Goal: Information Seeking & Learning: Learn about a topic

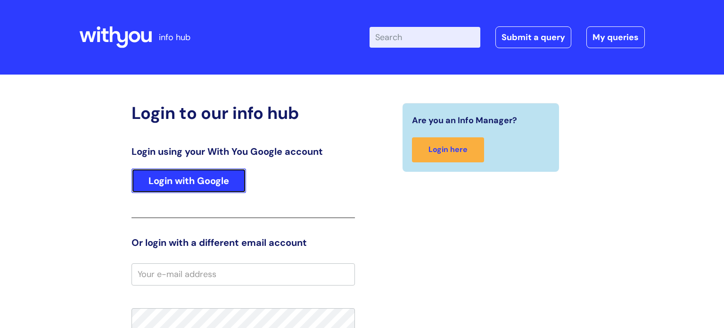
click at [216, 173] on link "Login with Google" at bounding box center [189, 180] width 115 height 25
click at [208, 182] on link "Login with Google" at bounding box center [189, 180] width 115 height 25
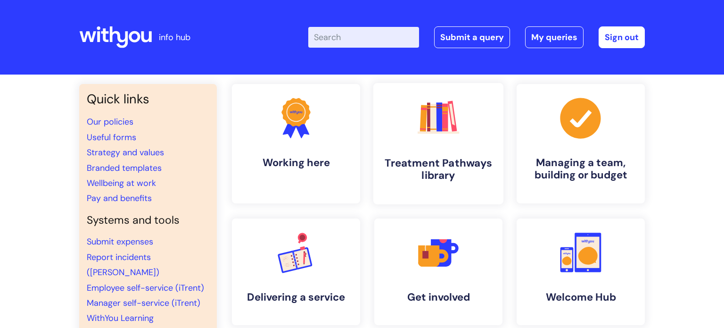
click at [429, 157] on h4 "Treatment Pathways library" at bounding box center [438, 169] width 115 height 25
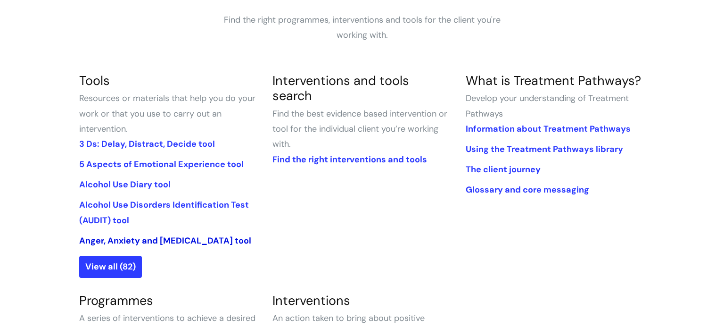
scroll to position [180, 0]
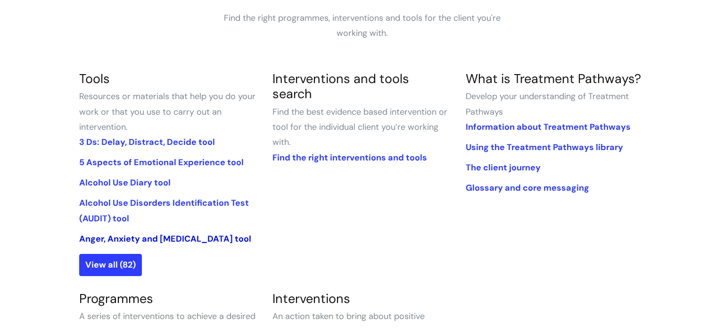
click at [196, 239] on link "Anger, Anxiety and [MEDICAL_DATA] tool" at bounding box center [165, 238] width 172 height 11
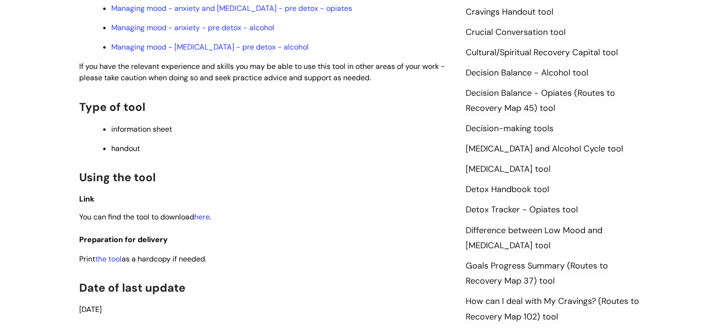
scroll to position [406, 0]
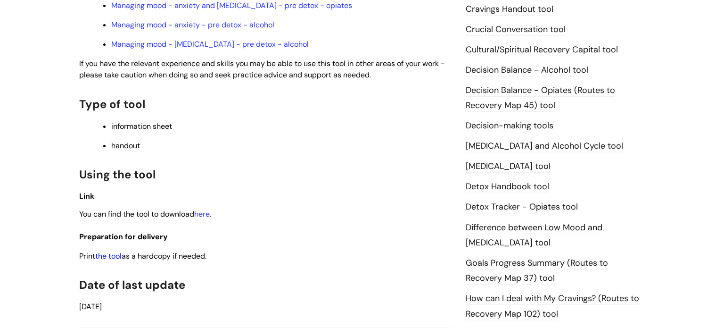
click at [115, 251] on link "the tool" at bounding box center [108, 256] width 26 height 10
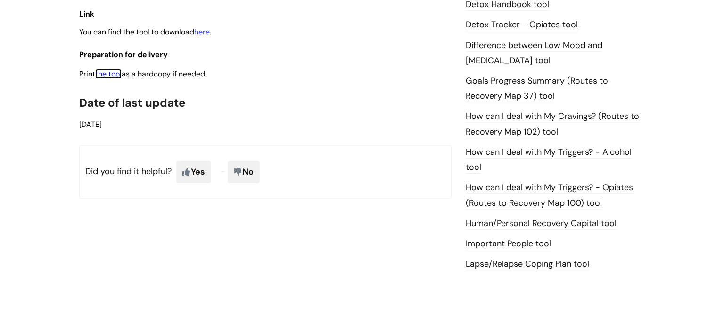
scroll to position [596, 0]
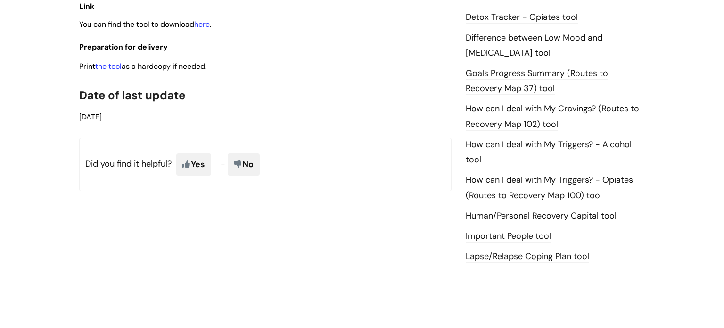
click at [490, 145] on link "How can I deal with My Triggers? - Alcohol tool" at bounding box center [549, 152] width 166 height 27
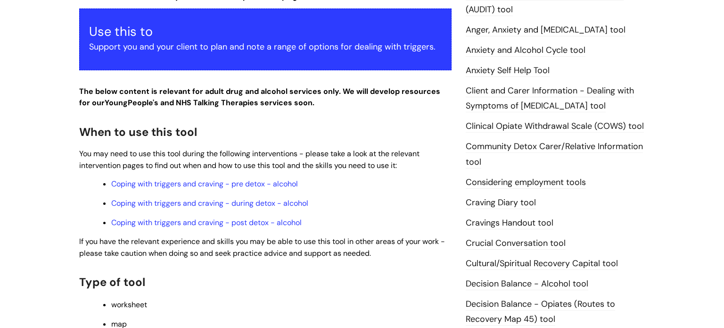
scroll to position [216, 0]
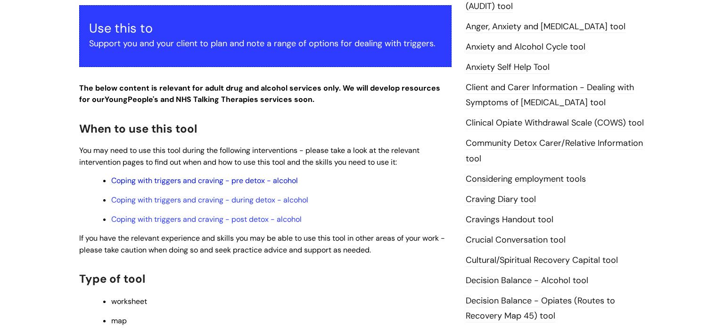
click at [206, 182] on link "Coping with triggers and craving - pre detox - alcohol" at bounding box center [204, 180] width 187 height 10
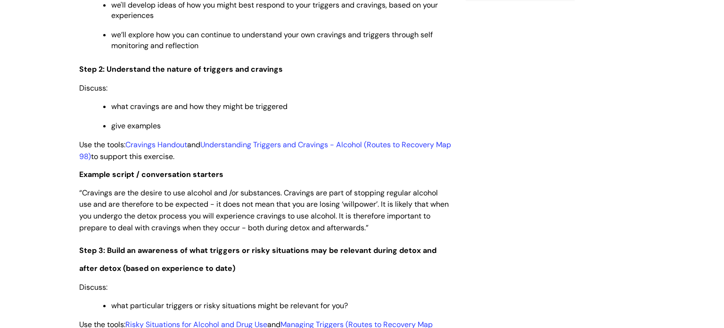
scroll to position [1213, 0]
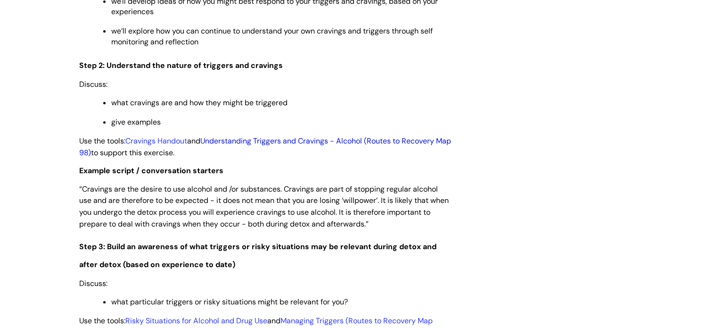
click at [270, 149] on link "Understanding Triggers and Cravings - Alcohol (Routes to Recovery Map 98)" at bounding box center [265, 147] width 372 height 22
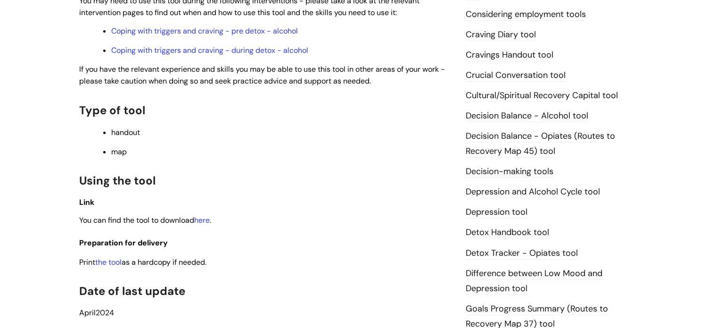
scroll to position [448, 0]
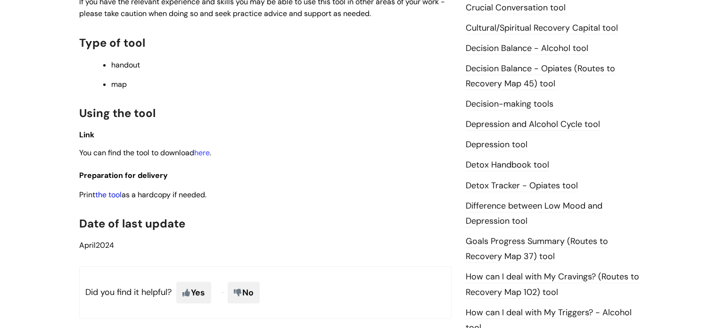
click at [112, 196] on link "the tool" at bounding box center [108, 195] width 26 height 10
